Goal: Find contact information: Find contact information

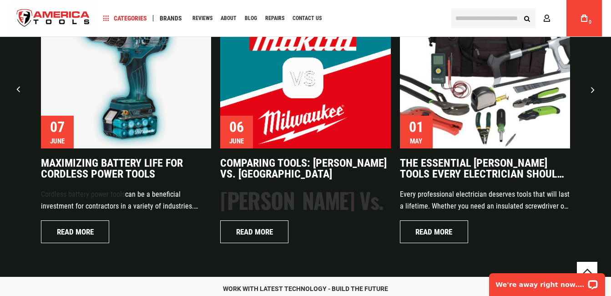
scroll to position [2296, 0]
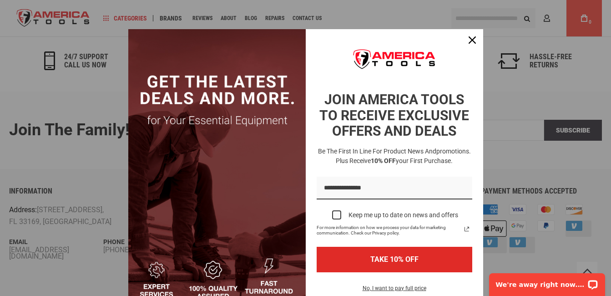
click at [494, 173] on div "Marketing offer form" at bounding box center [305, 148] width 611 height 296
click at [468, 43] on icon "close icon" at bounding box center [471, 39] width 7 height 7
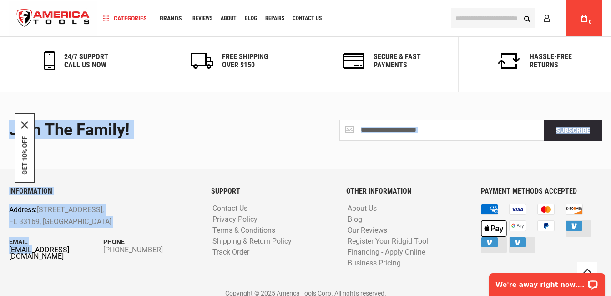
drag, startPoint x: 2, startPoint y: 242, endPoint x: 32, endPoint y: 244, distance: 29.6
click at [32, 244] on div "**********" at bounding box center [305, 196] width 611 height 211
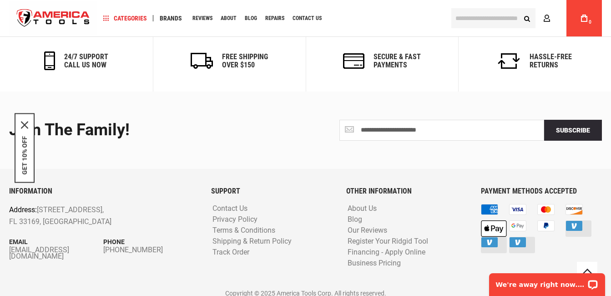
drag, startPoint x: 32, startPoint y: 244, endPoint x: 6, endPoint y: 248, distance: 26.2
click at [8, 249] on div "INFORMATION Address: [STREET_ADDRESS] Email [EMAIL_ADDRESS][DOMAIN_NAME] Phone …" at bounding box center [103, 235] width 202 height 97
drag, startPoint x: 8, startPoint y: 241, endPoint x: 25, endPoint y: 244, distance: 17.1
click at [25, 244] on div "INFORMATION Address: [STREET_ADDRESS] Email [EMAIL_ADDRESS][DOMAIN_NAME] Phone …" at bounding box center [103, 235] width 202 height 97
drag, startPoint x: 25, startPoint y: 244, endPoint x: 73, endPoint y: 261, distance: 50.8
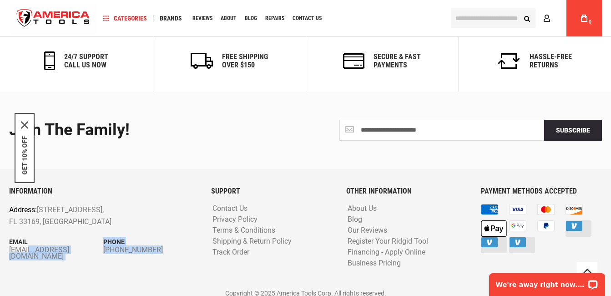
click at [72, 267] on div "INFORMATION Address: [STREET_ADDRESS] Email [EMAIL_ADDRESS][DOMAIN_NAME] Phone …" at bounding box center [103, 235] width 202 height 97
click at [86, 246] on link "[EMAIL_ADDRESS][DOMAIN_NAME]" at bounding box center [56, 252] width 94 height 13
click at [82, 246] on link "[EMAIL_ADDRESS][DOMAIN_NAME]" at bounding box center [56, 252] width 94 height 13
